Goal: Task Accomplishment & Management: Use online tool/utility

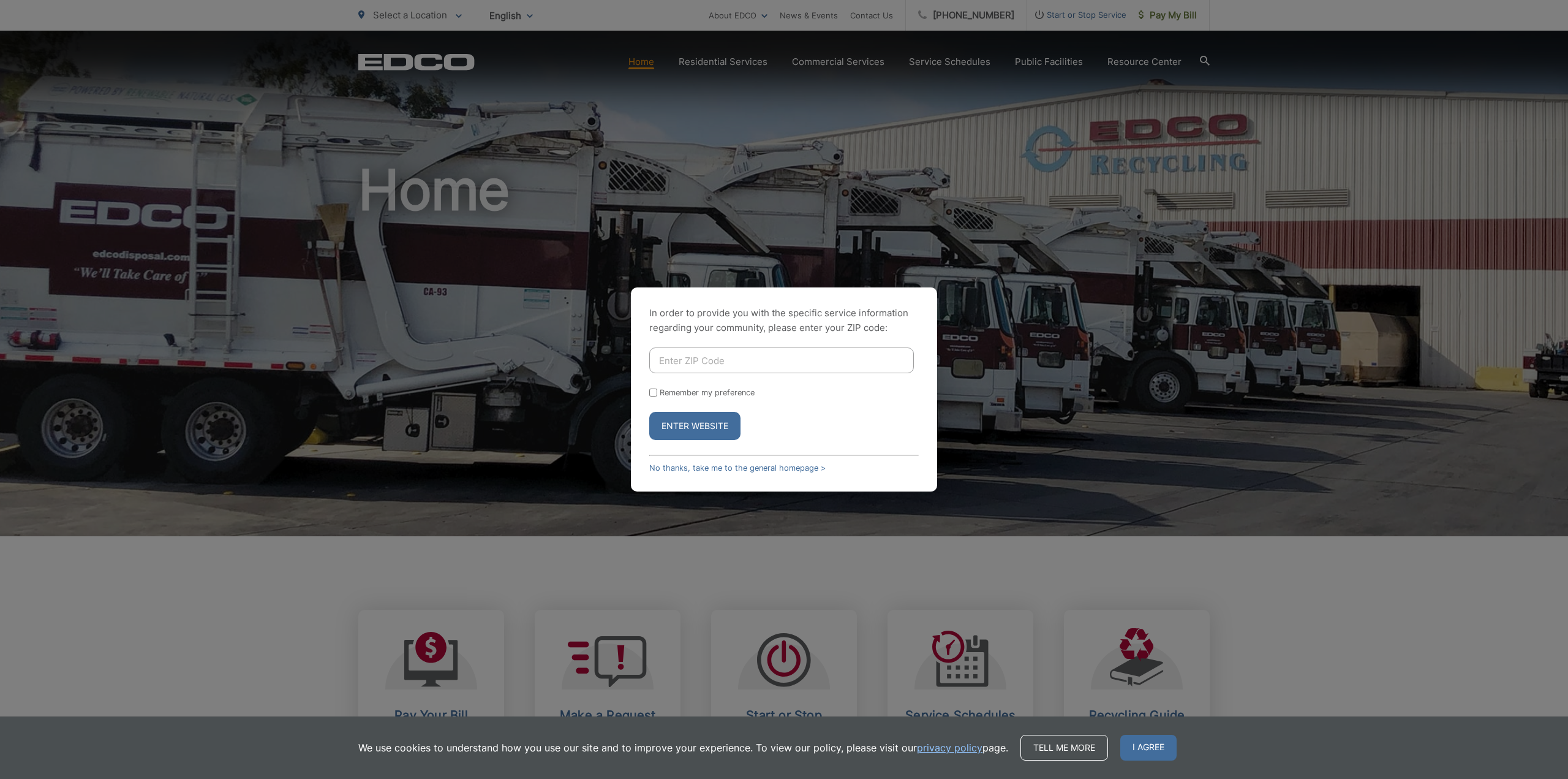
click at [732, 363] on input "Enter ZIP Code" at bounding box center [782, 360] width 265 height 26
type input "92024"
click at [650, 412] on button "Enter Website" at bounding box center [695, 426] width 91 height 28
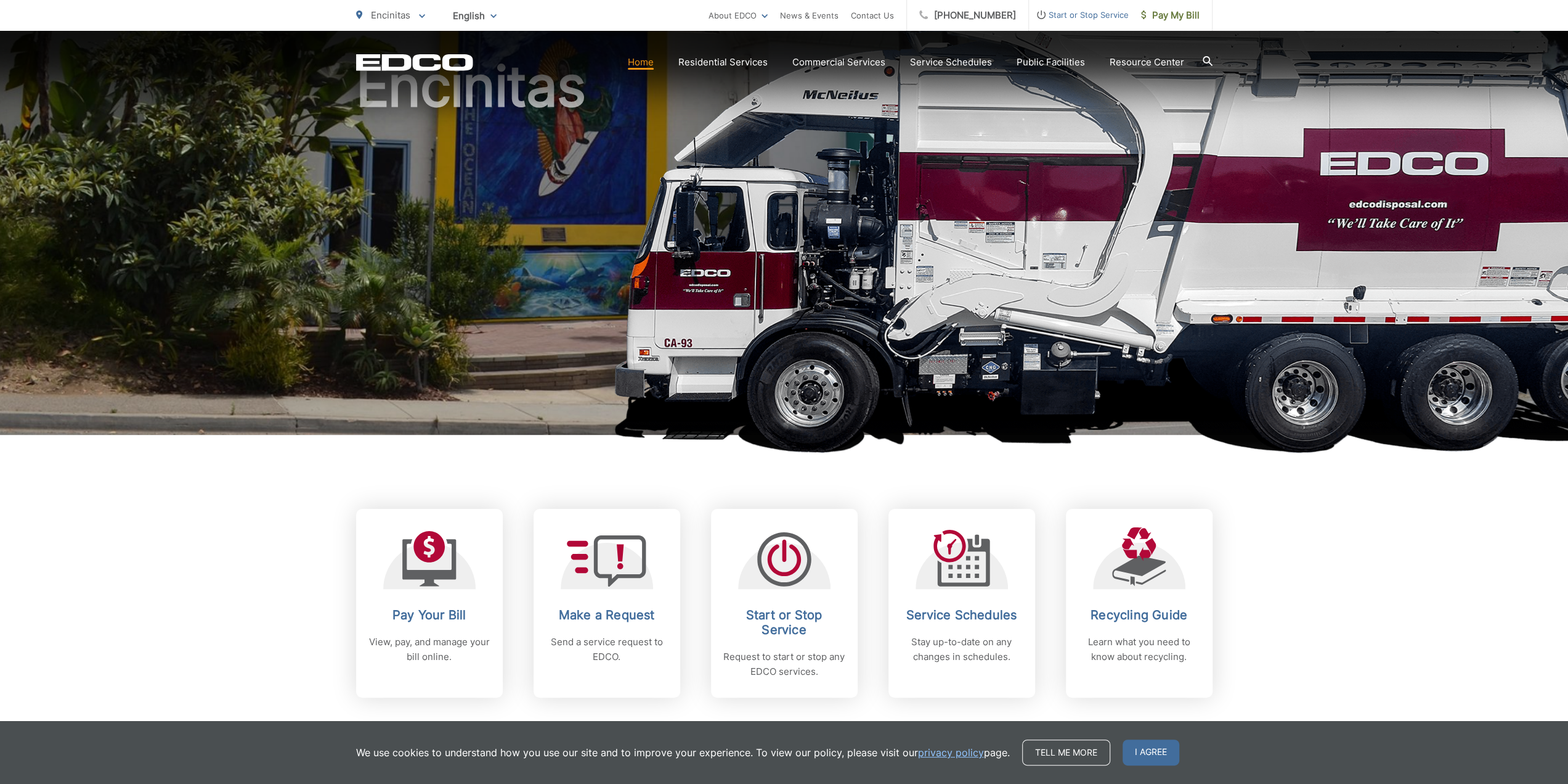
scroll to position [123, 0]
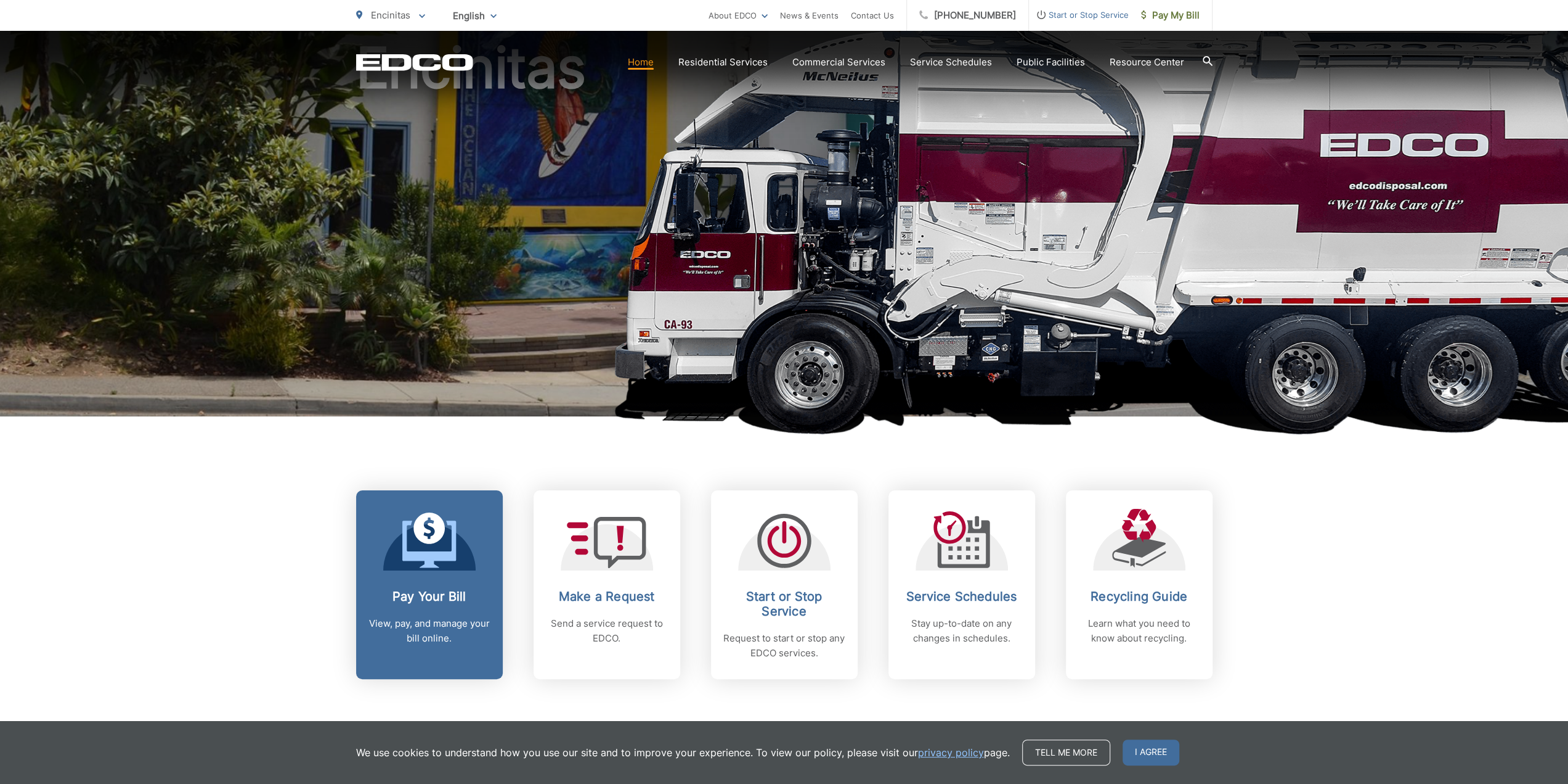
click at [452, 549] on icon at bounding box center [429, 543] width 54 height 47
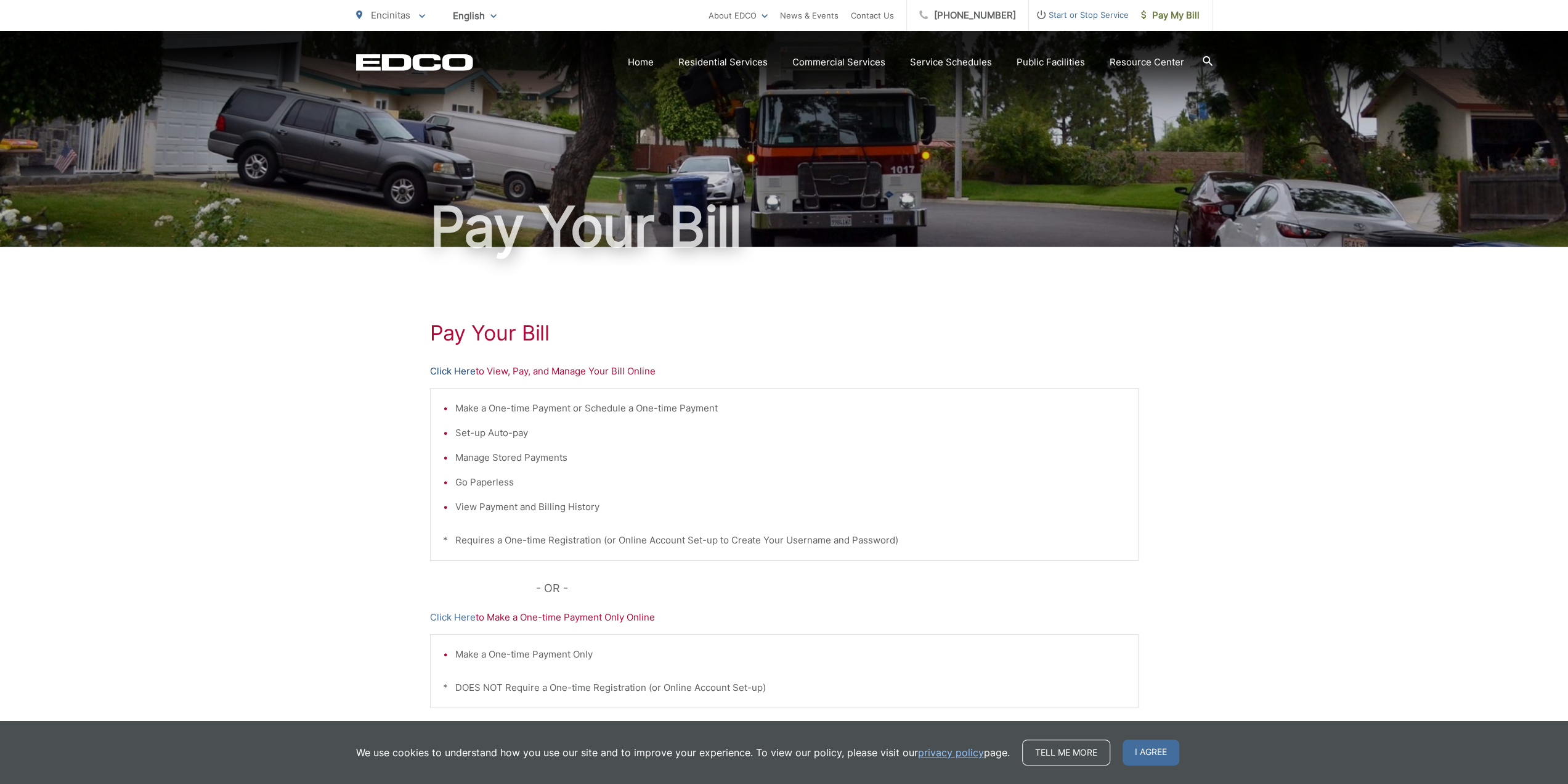
click at [459, 374] on link "Click Here" at bounding box center [453, 371] width 46 height 15
